Goal: Information Seeking & Learning: Learn about a topic

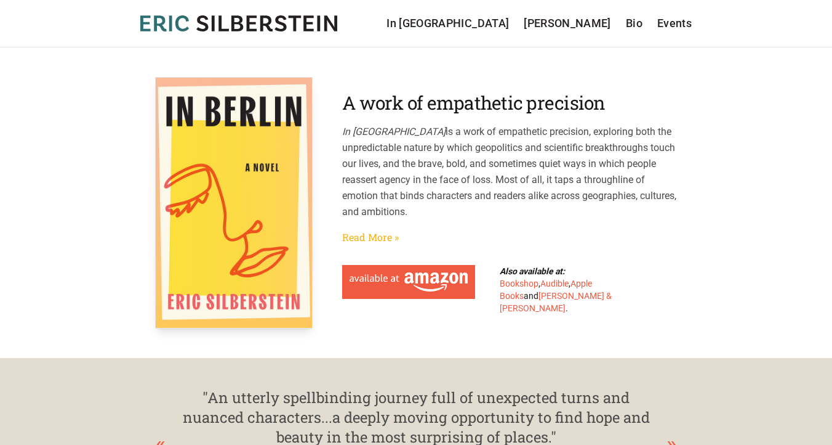
click at [374, 236] on link "Read More »" at bounding box center [370, 237] width 57 height 15
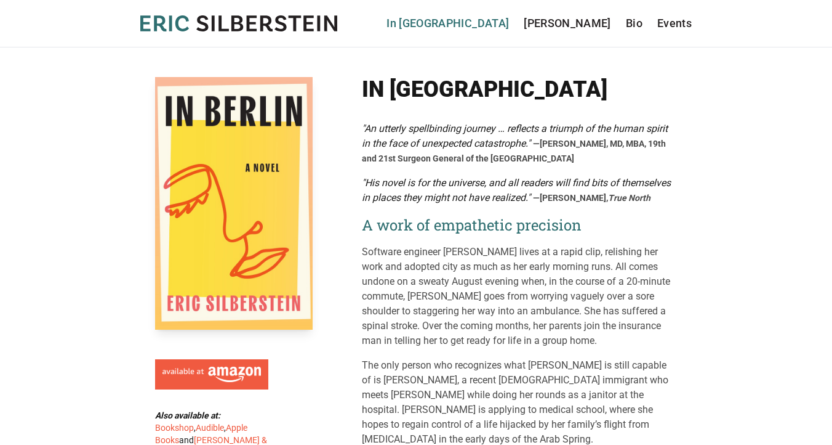
click at [507, 28] on link "In [GEOGRAPHIC_DATA]" at bounding box center [448, 23] width 123 height 17
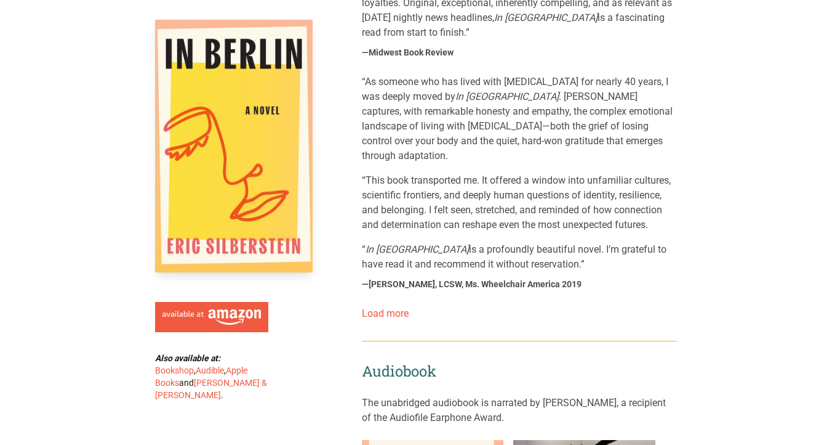
scroll to position [1113, 0]
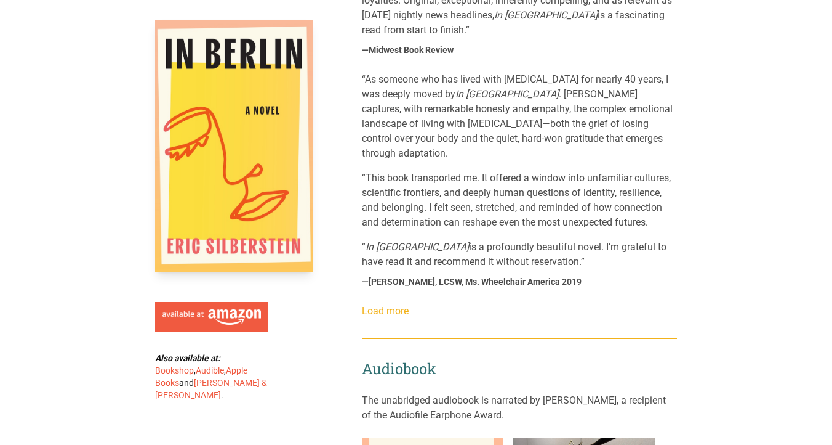
click at [403, 305] on link "Load more" at bounding box center [385, 311] width 47 height 12
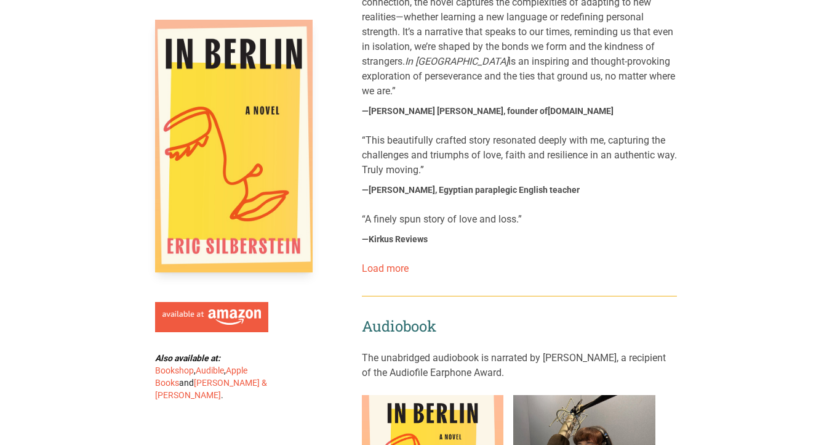
scroll to position [1920, 0]
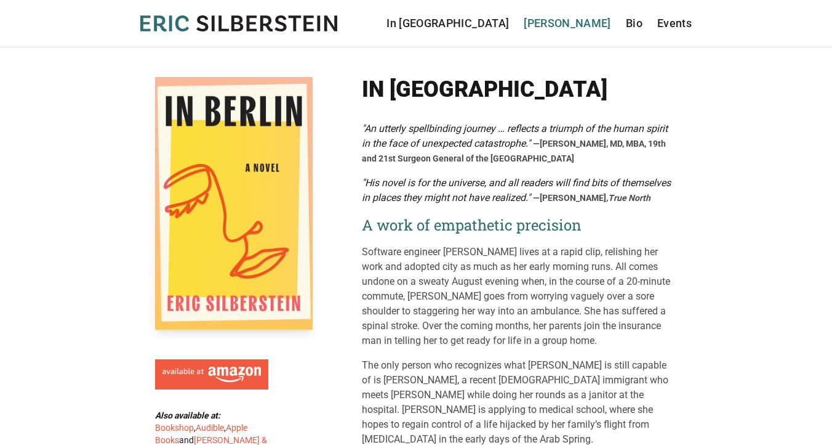
click at [579, 21] on link "[PERSON_NAME]" at bounding box center [567, 23] width 87 height 17
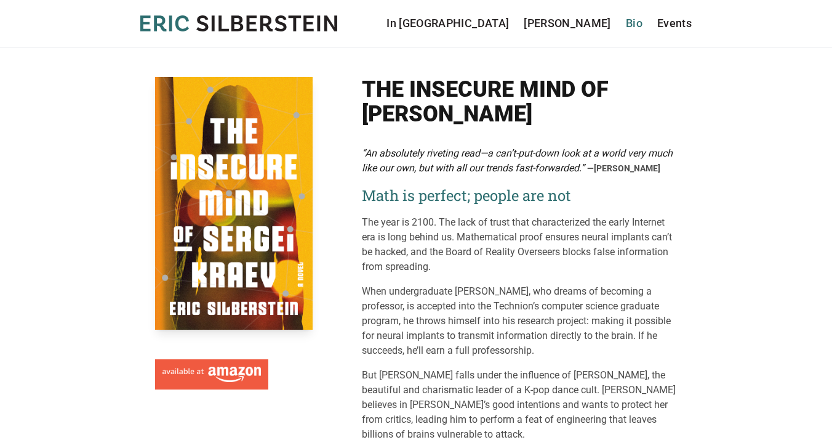
click at [630, 21] on link "Bio" at bounding box center [634, 23] width 17 height 17
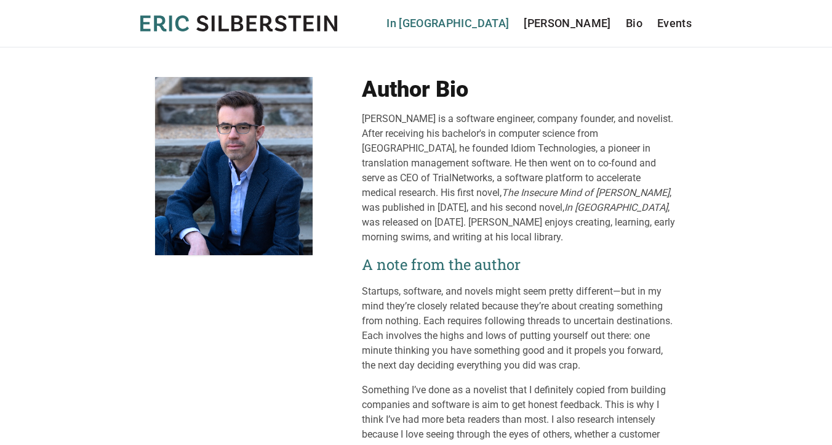
click at [508, 26] on link "In [GEOGRAPHIC_DATA]" at bounding box center [448, 23] width 123 height 17
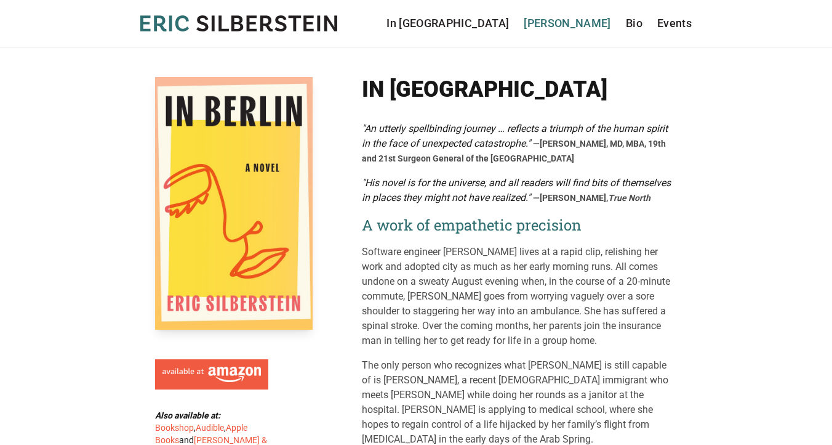
click at [568, 25] on link "[PERSON_NAME]" at bounding box center [567, 23] width 87 height 17
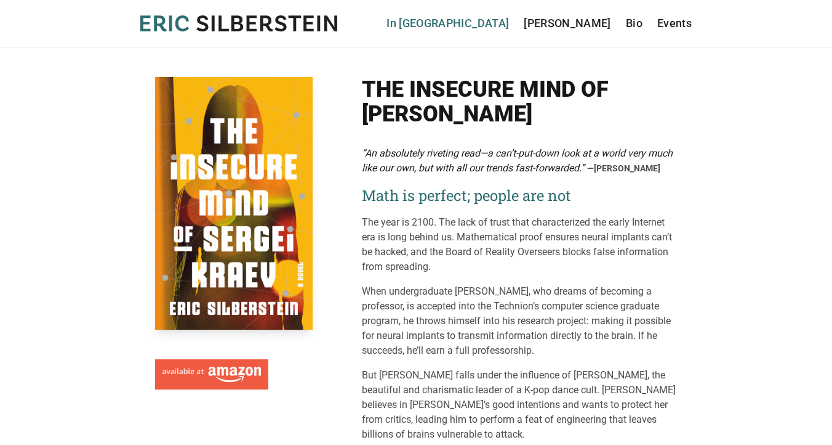
click at [509, 25] on link "In [GEOGRAPHIC_DATA]" at bounding box center [448, 23] width 123 height 17
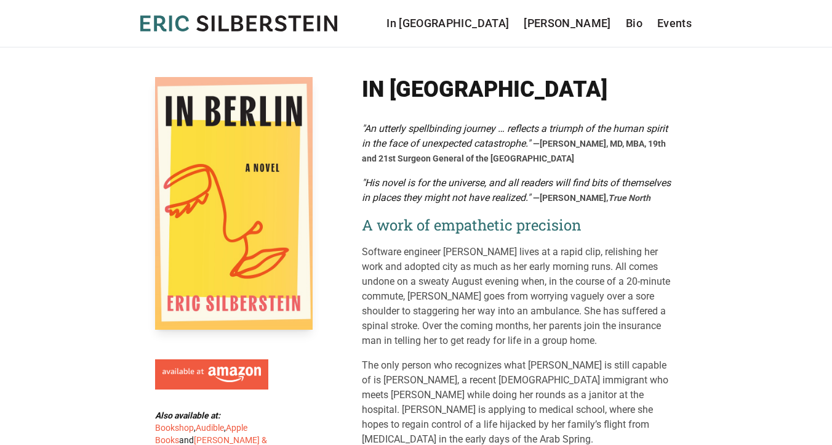
click at [671, 34] on header "Eric Silberstein In Berlin Sergei Kraev Bio Events In Berlin Sergei Kraev Bio E…" at bounding box center [416, 23] width 832 height 47
click at [672, 21] on link "Events" at bounding box center [675, 23] width 34 height 17
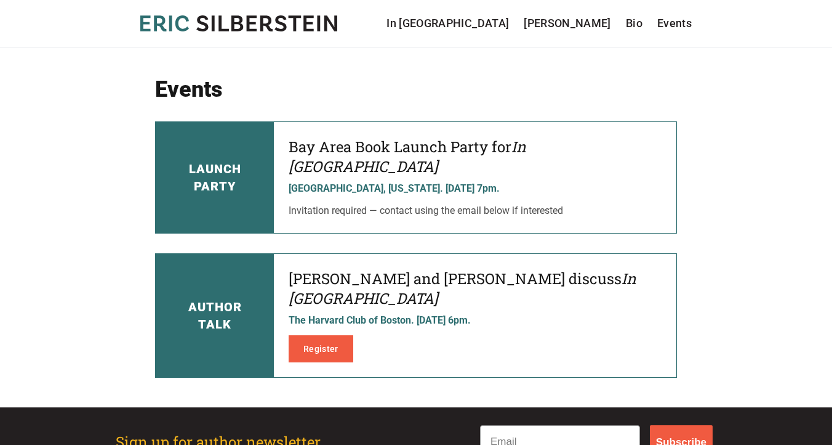
click at [637, 21] on link "Bio" at bounding box center [634, 23] width 17 height 17
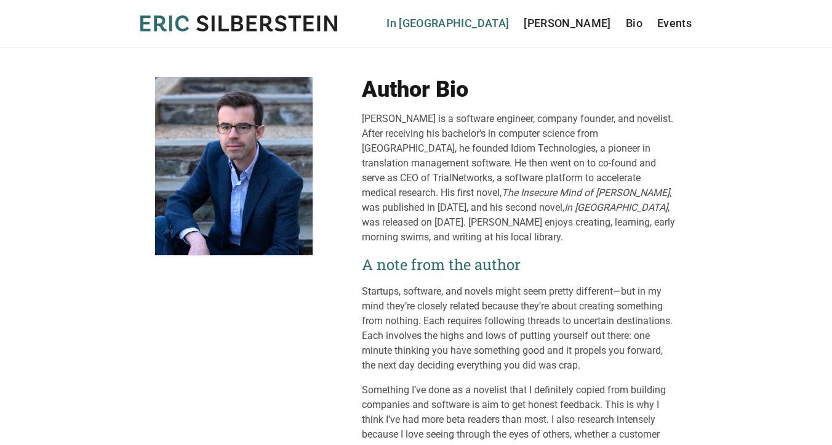
click at [509, 25] on link "In [GEOGRAPHIC_DATA]" at bounding box center [448, 23] width 123 height 17
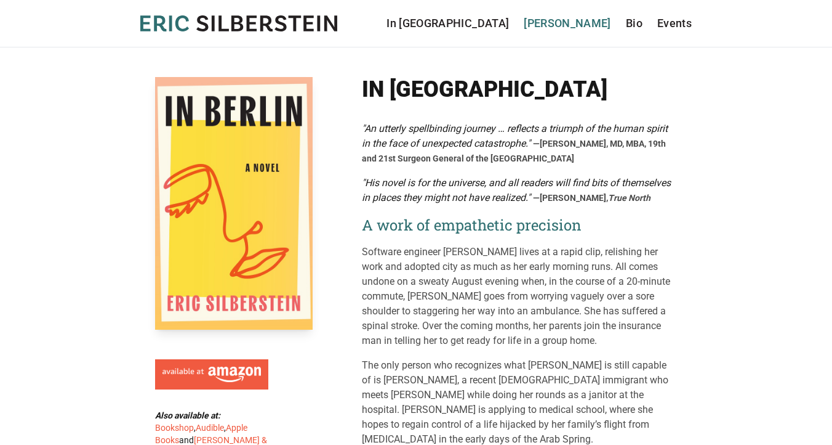
click at [573, 24] on link "[PERSON_NAME]" at bounding box center [567, 23] width 87 height 17
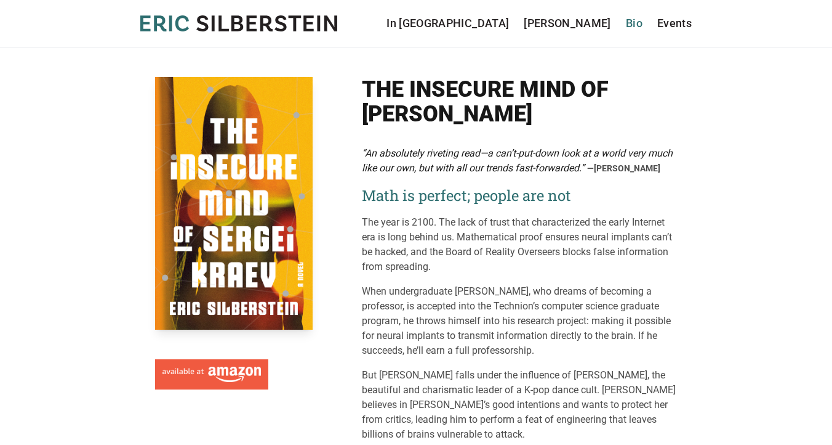
click at [635, 23] on link "Bio" at bounding box center [634, 23] width 17 height 17
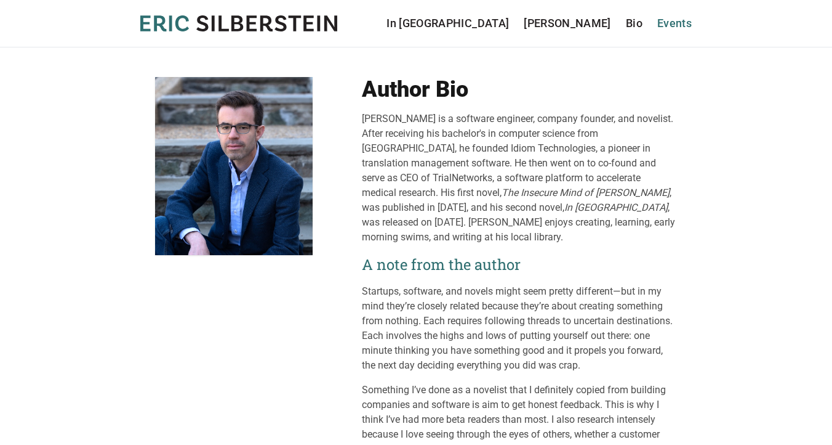
click at [674, 22] on link "Events" at bounding box center [675, 23] width 34 height 17
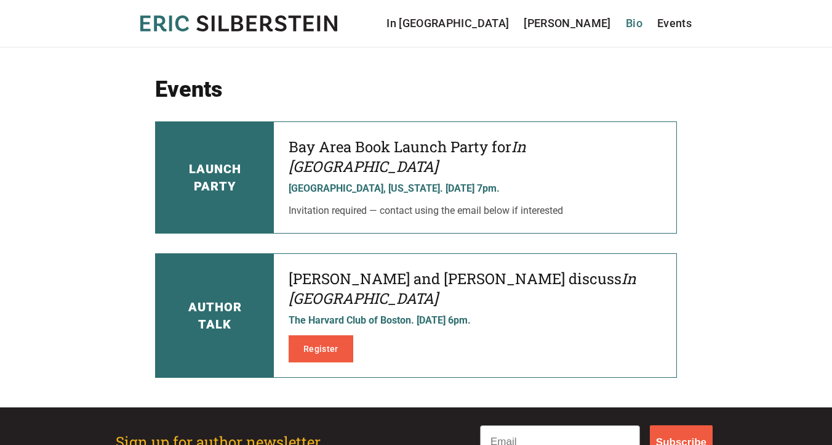
click at [635, 22] on link "Bio" at bounding box center [634, 23] width 17 height 17
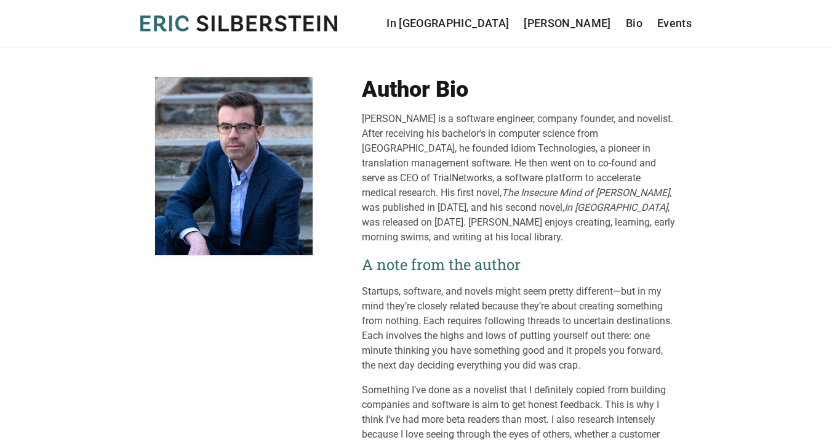
click at [305, 18] on icon at bounding box center [309, 22] width 10 height 15
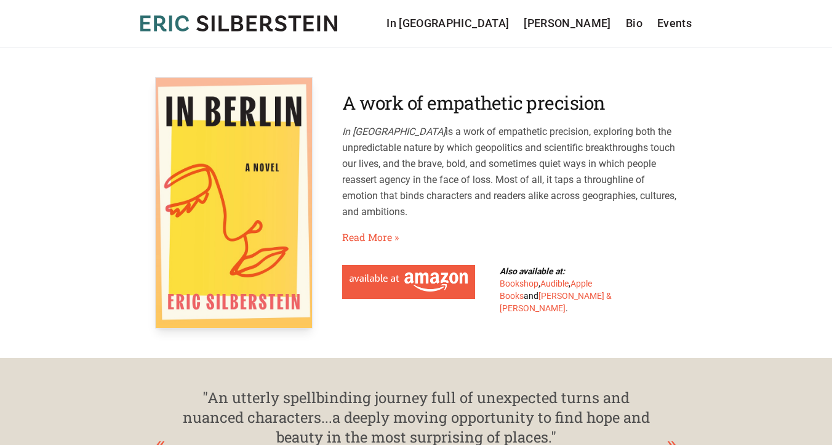
click at [270, 31] on div "[PERSON_NAME] In [GEOGRAPHIC_DATA] [PERSON_NAME] Bio Events" at bounding box center [416, 23] width 552 height 17
click at [582, 23] on link "[PERSON_NAME]" at bounding box center [567, 23] width 87 height 17
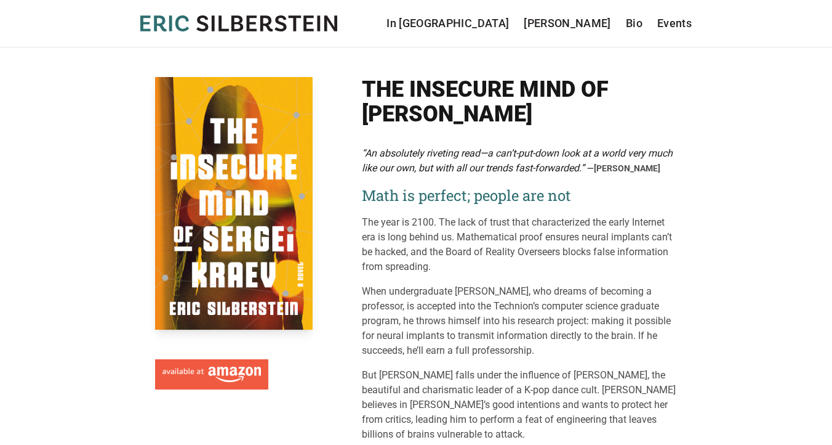
click at [184, 26] on icon "[PERSON_NAME]" at bounding box center [238, 23] width 197 height 16
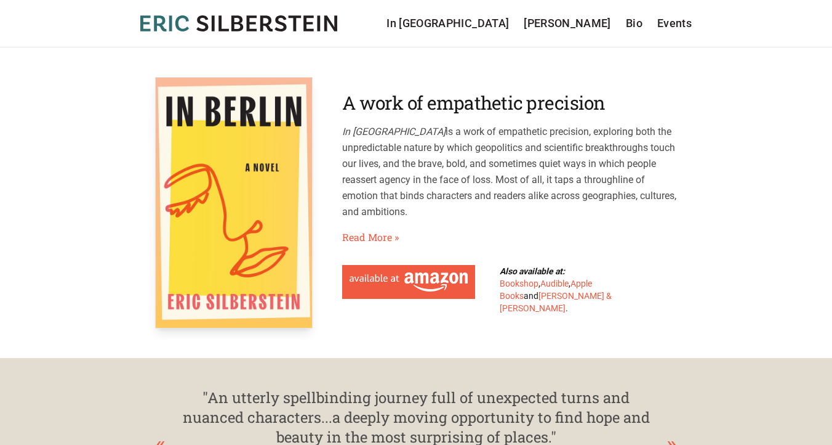
click at [575, 324] on section "A work of empathetic precision In Berlin is a work of empathetic precision, exp…" at bounding box center [416, 202] width 522 height 251
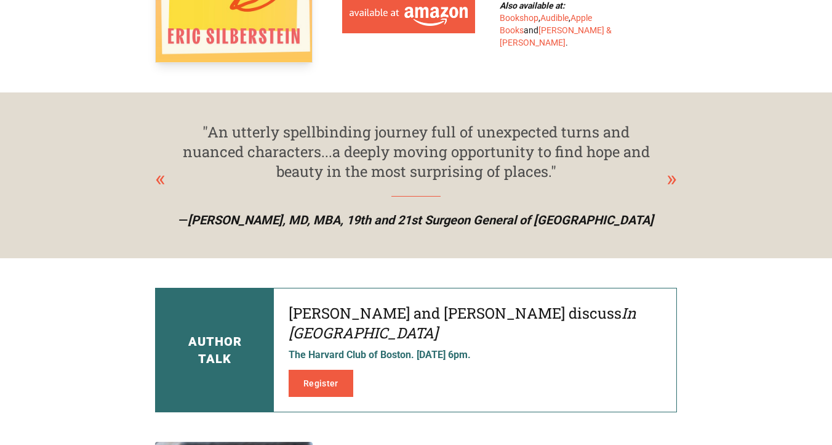
scroll to position [289, 0]
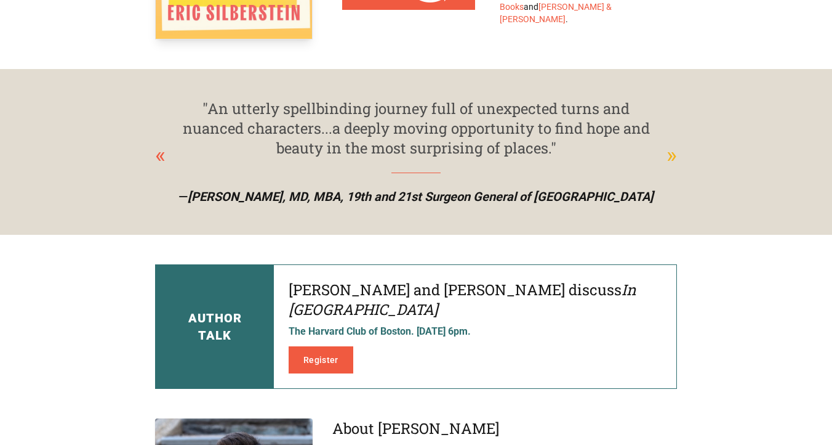
click at [672, 155] on div "»" at bounding box center [672, 155] width 10 height 33
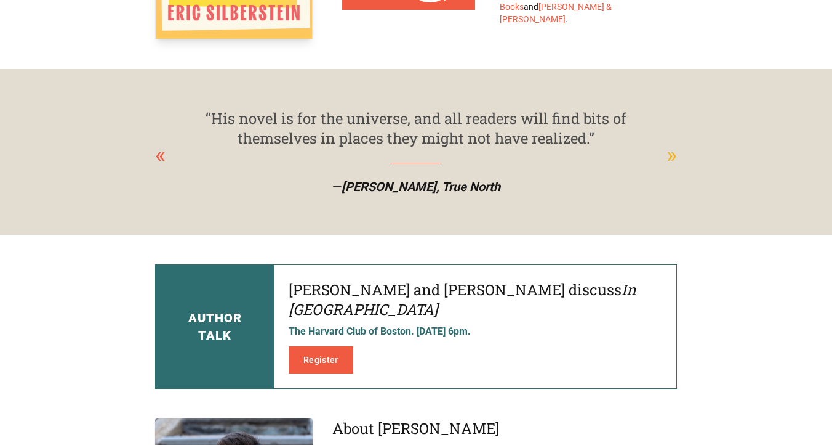
click at [672, 155] on div "»" at bounding box center [672, 155] width 10 height 33
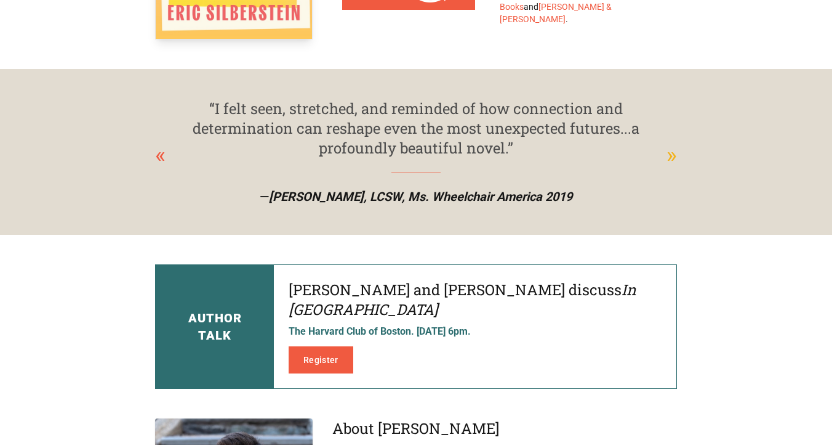
click at [672, 155] on div "»" at bounding box center [672, 155] width 10 height 33
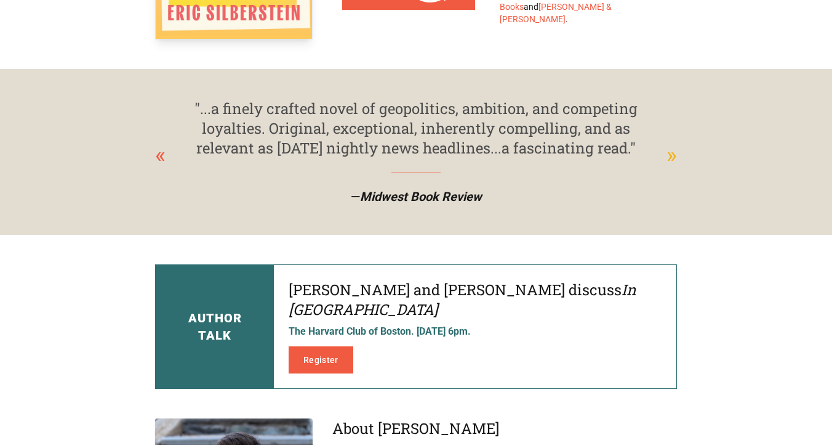
click at [674, 158] on div "»" at bounding box center [672, 155] width 10 height 33
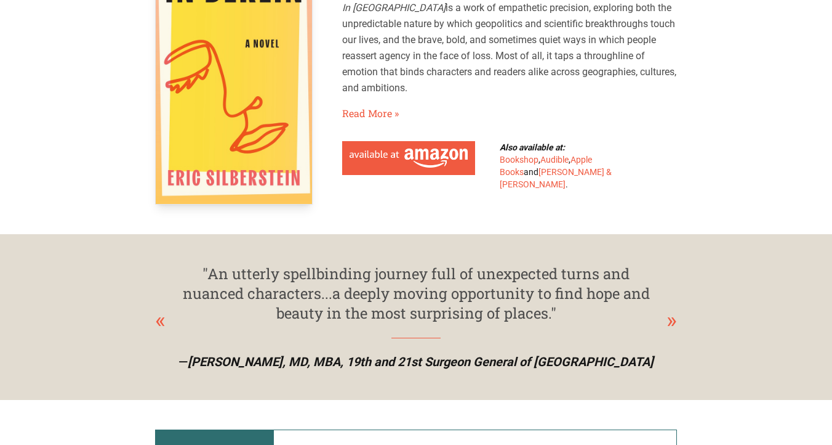
scroll to position [0, 0]
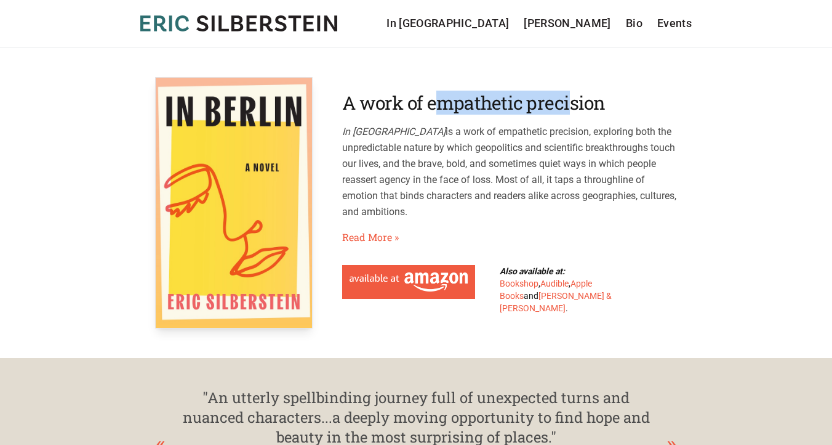
drag, startPoint x: 566, startPoint y: 118, endPoint x: 435, endPoint y: 124, distance: 131.3
click at [435, 114] on h2 "A work of empathetic precision" at bounding box center [509, 103] width 335 height 22
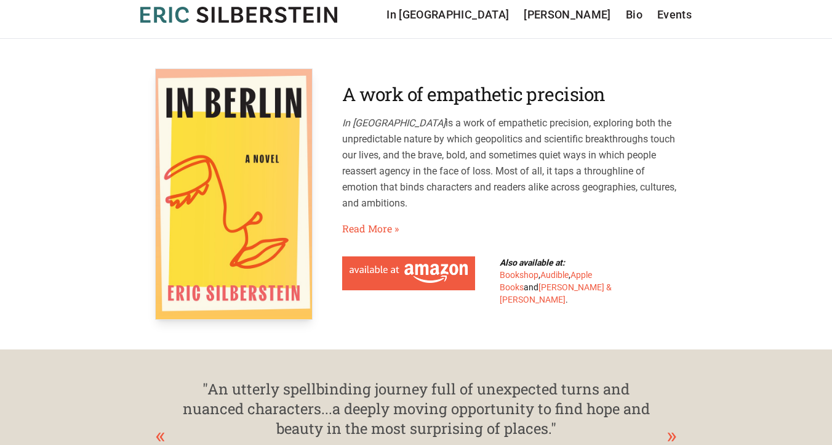
scroll to position [9, 0]
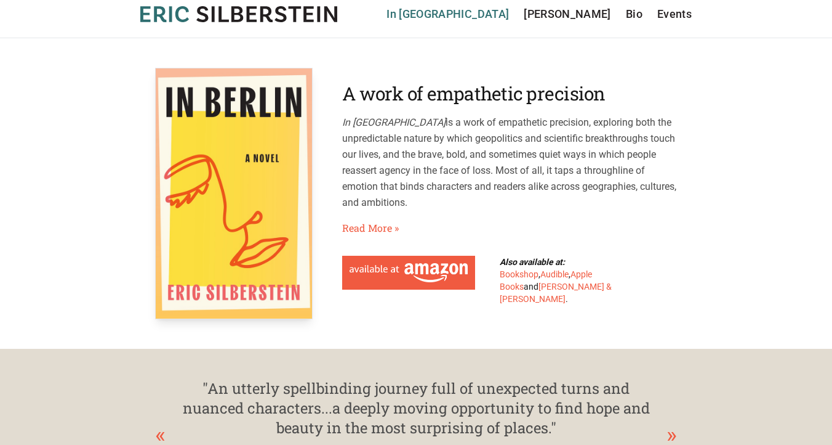
click at [506, 11] on link "In [GEOGRAPHIC_DATA]" at bounding box center [448, 14] width 123 height 17
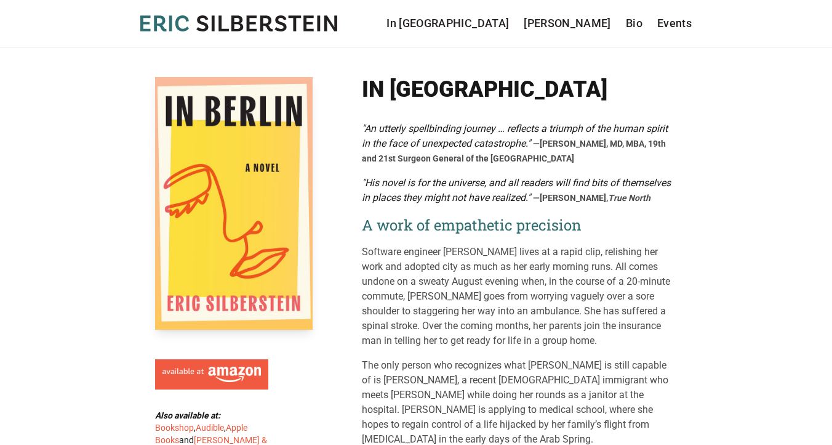
click at [184, 23] on icon "[PERSON_NAME]" at bounding box center [238, 23] width 197 height 16
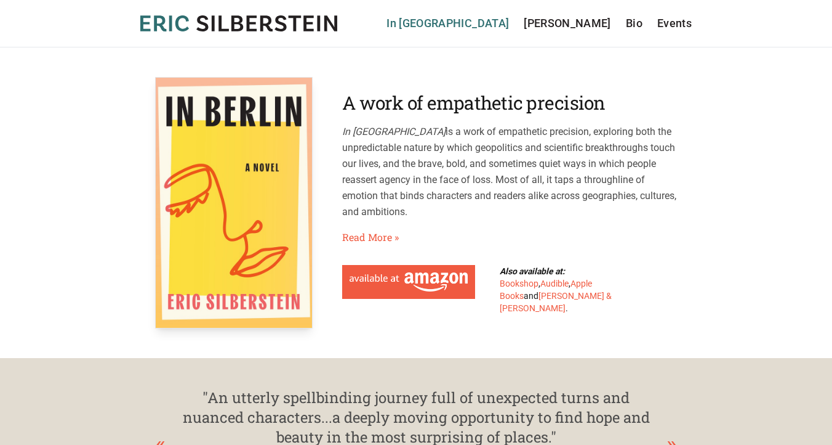
click at [509, 23] on link "In [GEOGRAPHIC_DATA]" at bounding box center [448, 23] width 123 height 17
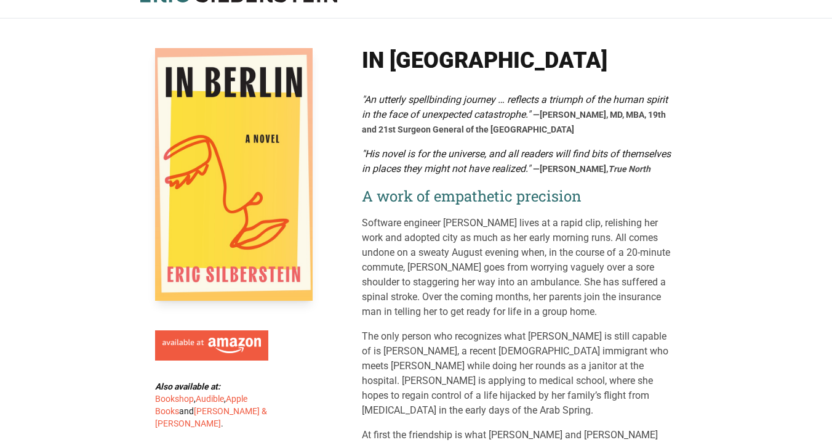
scroll to position [19, 0]
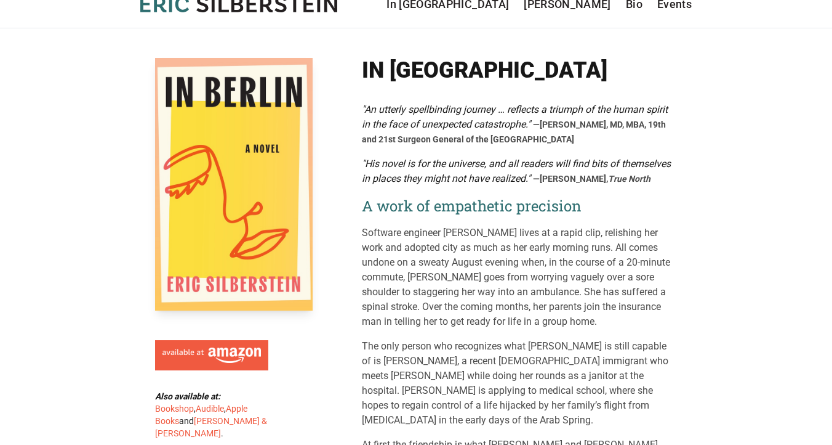
click at [255, 7] on icon "[PERSON_NAME]" at bounding box center [238, 4] width 197 height 16
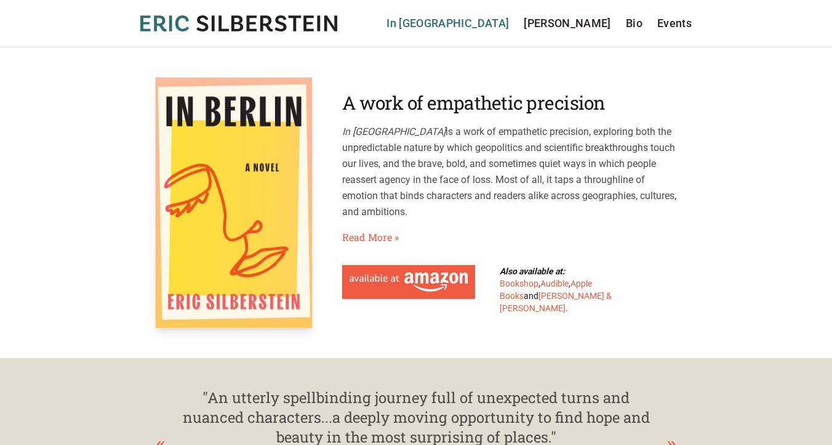
click at [509, 20] on link "In [GEOGRAPHIC_DATA]" at bounding box center [448, 23] width 123 height 17
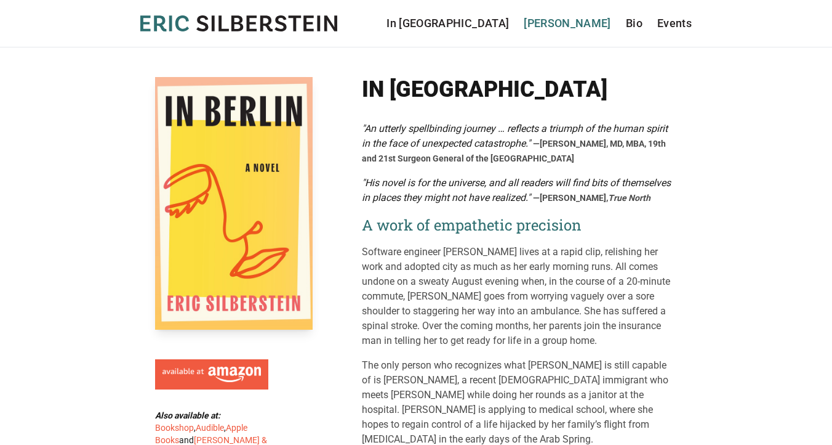
click at [584, 20] on link "[PERSON_NAME]" at bounding box center [567, 23] width 87 height 17
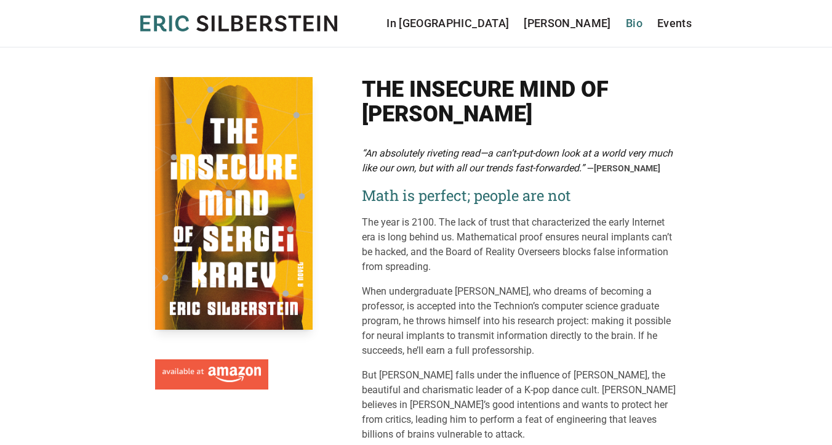
click at [635, 22] on link "Bio" at bounding box center [634, 23] width 17 height 17
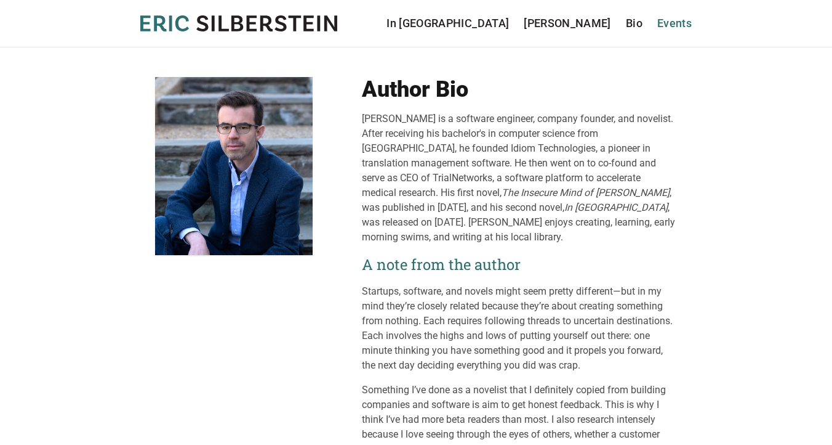
click at [681, 25] on link "Events" at bounding box center [675, 23] width 34 height 17
